Goal: Find specific page/section

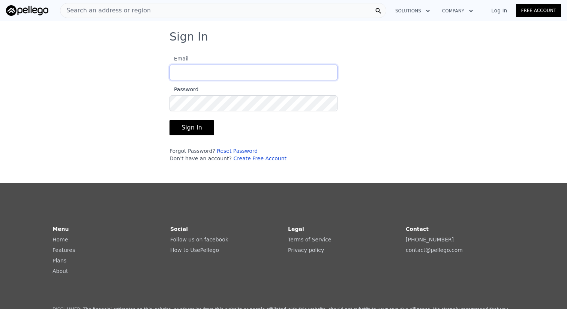
type input "[EMAIL_ADDRESS][DOMAIN_NAME]"
click at [185, 128] on button "Sign In" at bounding box center [192, 127] width 45 height 15
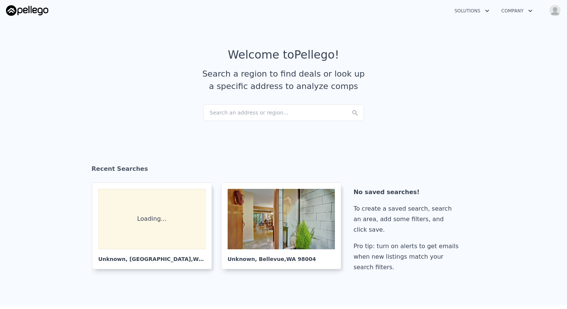
click at [75, 116] on section "Welcome to Pellego ! Search a region to find deals or look up a specific addres…" at bounding box center [283, 76] width 567 height 116
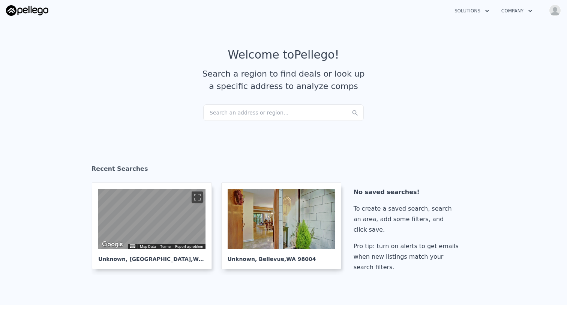
click at [224, 113] on div "Search an address or region..." at bounding box center [283, 112] width 161 height 17
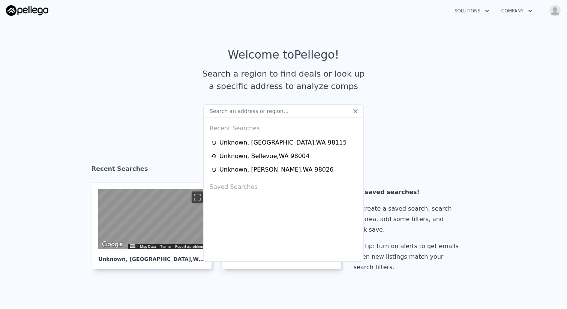
paste input "[STREET_ADDRESS]"
type input "[STREET_ADDRESS]"
